Goal: Task Accomplishment & Management: Manage account settings

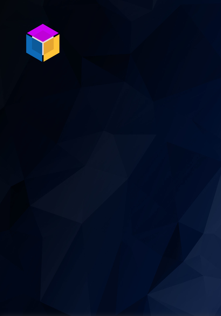
click at [40, 38] on img at bounding box center [42, 42] width 41 height 41
click at [56, 40] on img at bounding box center [42, 42] width 41 height 41
click at [65, 58] on section "P ro S tock WMS" at bounding box center [110, 158] width 221 height 316
click at [38, 42] on img at bounding box center [42, 42] width 41 height 41
click at [54, 48] on img at bounding box center [42, 42] width 41 height 41
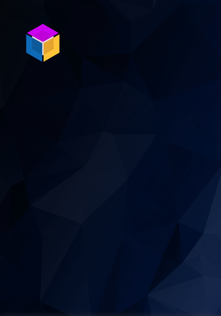
click at [43, 43] on img at bounding box center [42, 42] width 41 height 41
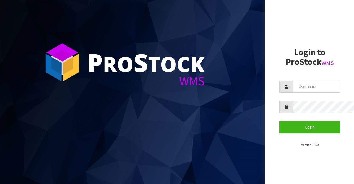
click at [40, 46] on section "P ro S tock WMS" at bounding box center [132, 92] width 265 height 184
click at [221, 87] on input "text" at bounding box center [316, 86] width 47 height 12
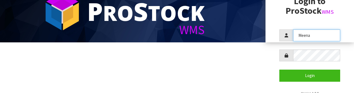
scroll to position [53, 0]
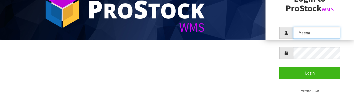
type input "Meena"
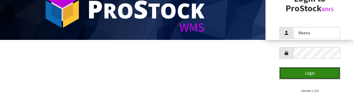
click at [221, 72] on button "Login" at bounding box center [309, 73] width 61 height 12
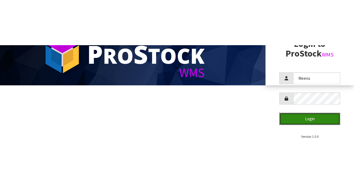
scroll to position [0, 0]
